Goal: Task Accomplishment & Management: Complete application form

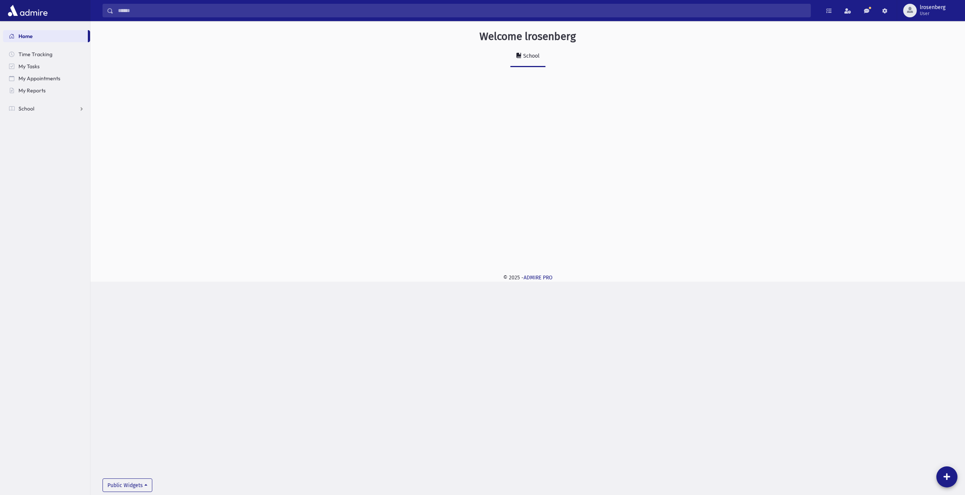
click at [19, 117] on section "Home Time Tracking My Tasks My Appointments My Reports School School Students A…" at bounding box center [45, 258] width 90 height 474
click at [25, 99] on ul "Home Time Tracking My Tasks My Appointments My Reports School School Students A…" at bounding box center [46, 72] width 87 height 84
click at [28, 106] on span "School" at bounding box center [26, 108] width 16 height 7
click at [46, 205] on span "Report Cards" at bounding box center [39, 205] width 32 height 7
click at [37, 216] on span "Entry" at bounding box center [35, 217] width 13 height 7
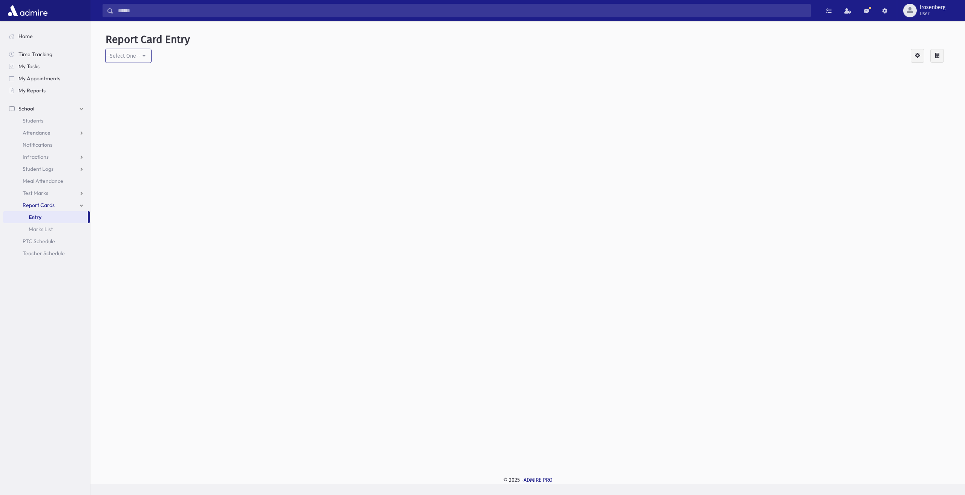
click at [124, 58] on div "--Select One--" at bounding box center [123, 56] width 35 height 8
